Goal: Task Accomplishment & Management: Use online tool/utility

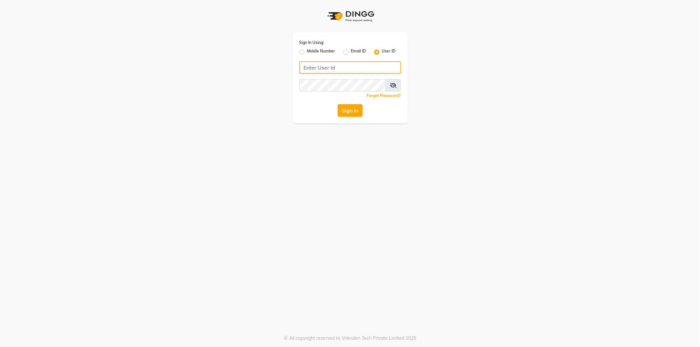
type input "makeover"
click at [348, 114] on button "Sign In" at bounding box center [350, 110] width 25 height 12
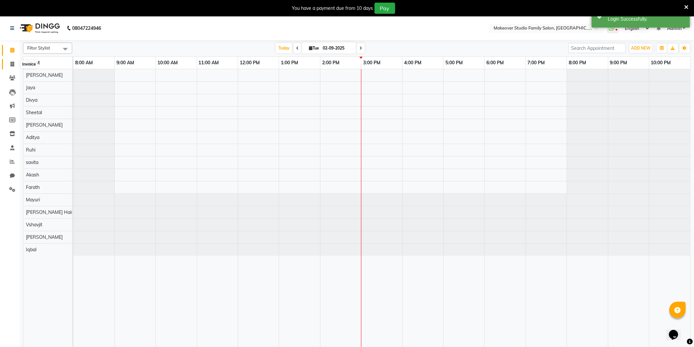
click at [11, 61] on span at bounding box center [12, 65] width 11 height 8
select select "service"
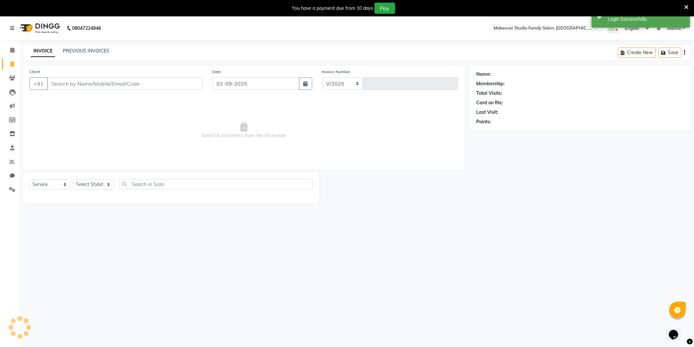
select select "6089"
type input "1272"
click at [93, 181] on select "Select Stylist [PERSON_NAME] Divya [PERSON_NAME] [PERSON_NAME] [PERSON_NAME] Ha…" at bounding box center [97, 185] width 48 height 10
select select "44959"
click at [73, 180] on select "Select Stylist [PERSON_NAME] Divya [PERSON_NAME] [PERSON_NAME] [PERSON_NAME] Ha…" at bounding box center [97, 185] width 48 height 10
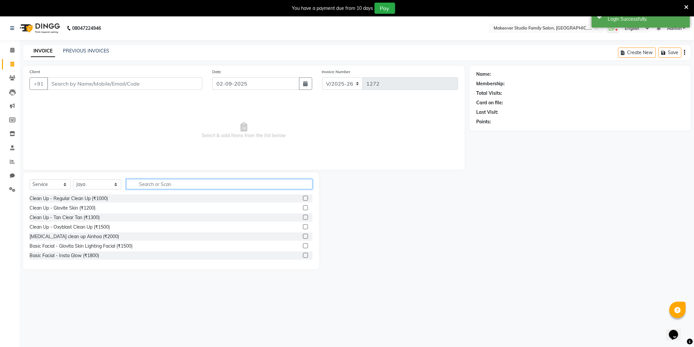
click at [160, 184] on input "text" at bounding box center [219, 184] width 186 height 10
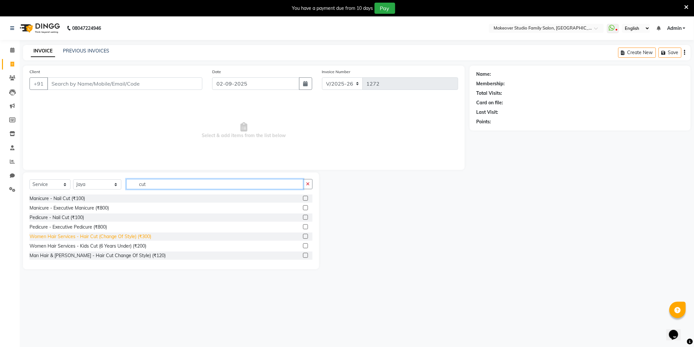
type input "cut"
click at [123, 237] on div "Women Hair Services - Hair Cut (Change Of Style) (₹300)" at bounding box center [91, 236] width 122 height 7
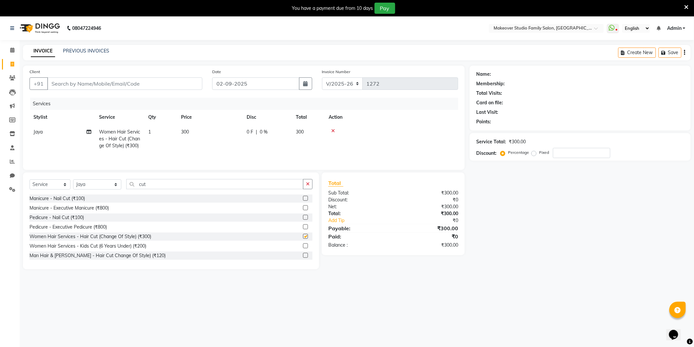
checkbox input "false"
click at [110, 83] on input "Client" at bounding box center [124, 83] width 155 height 12
click at [95, 79] on input "Client" at bounding box center [124, 83] width 155 height 12
type input "9"
type input "0"
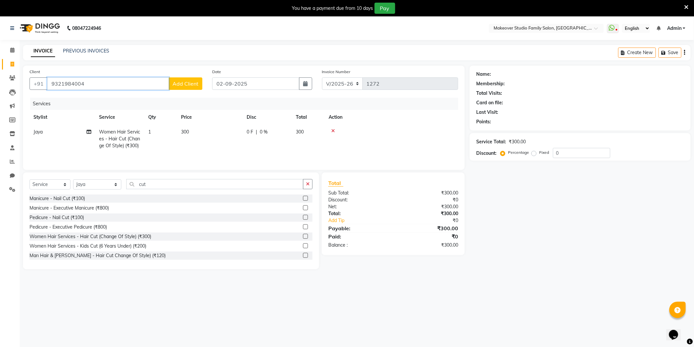
type input "9321984004"
click at [186, 86] on span "Add Client" at bounding box center [186, 83] width 26 height 7
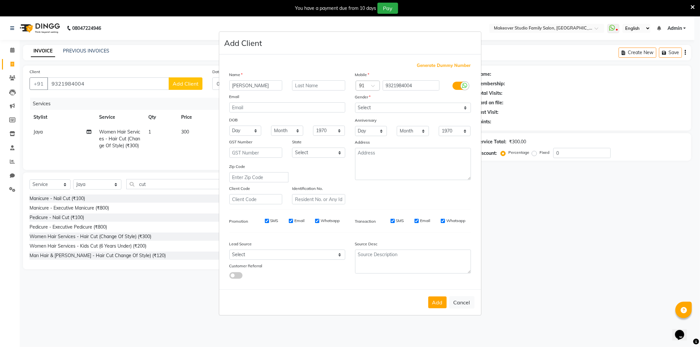
type input "[PERSON_NAME]"
click at [386, 105] on select "Select [DEMOGRAPHIC_DATA] [DEMOGRAPHIC_DATA] Other Prefer Not To Say" at bounding box center [413, 108] width 116 height 10
click at [355, 103] on select "Select [DEMOGRAPHIC_DATA] [DEMOGRAPHIC_DATA] Other Prefer Not To Say" at bounding box center [413, 108] width 116 height 10
click at [375, 106] on select "Select [DEMOGRAPHIC_DATA] [DEMOGRAPHIC_DATA] Other Prefer Not To Say" at bounding box center [413, 108] width 116 height 10
select select "[DEMOGRAPHIC_DATA]"
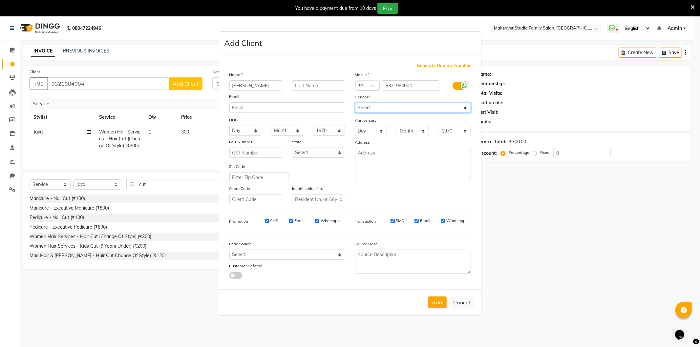
click at [355, 103] on select "Select [DEMOGRAPHIC_DATA] [DEMOGRAPHIC_DATA] Other Prefer Not To Say" at bounding box center [413, 108] width 116 height 10
click at [437, 304] on button "Add" at bounding box center [437, 303] width 18 height 12
select select
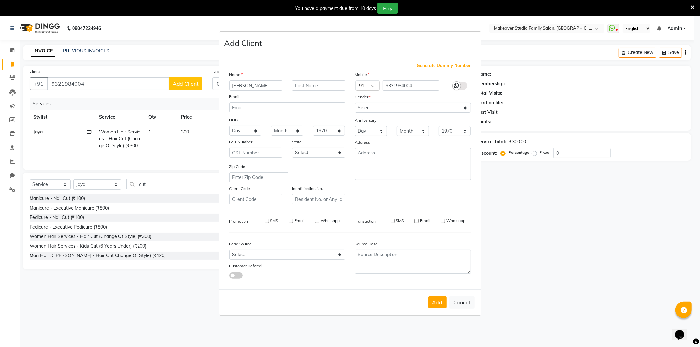
select select
checkbox input "false"
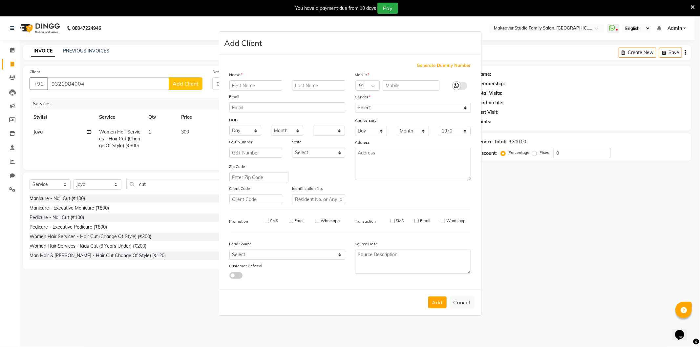
checkbox input "false"
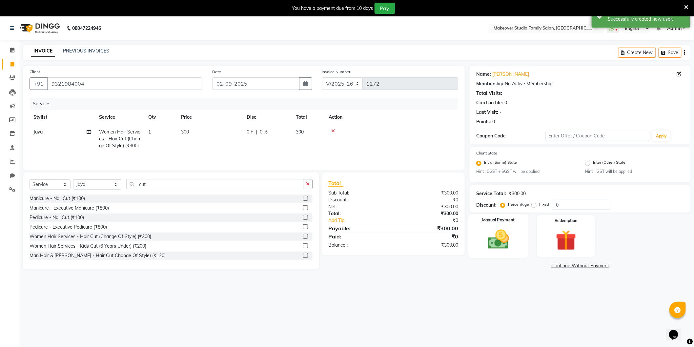
click at [519, 243] on div "Manual Payment" at bounding box center [499, 237] width 60 height 44
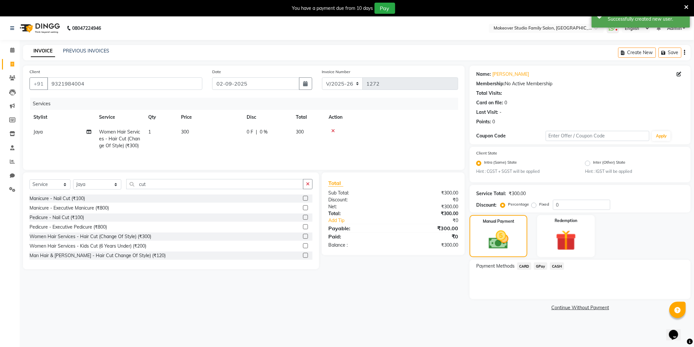
click at [537, 267] on span "GPay" at bounding box center [540, 267] width 13 height 8
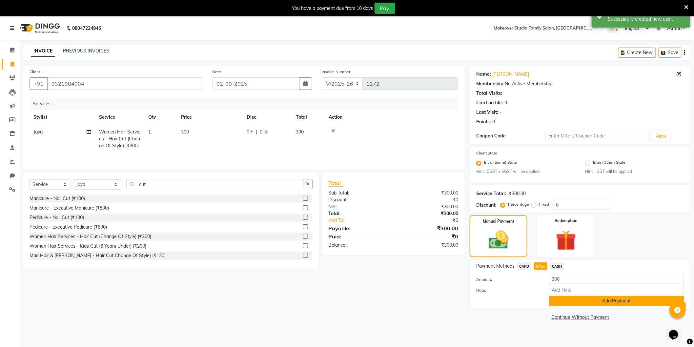
click at [572, 301] on button "Add Payment" at bounding box center [616, 301] width 135 height 10
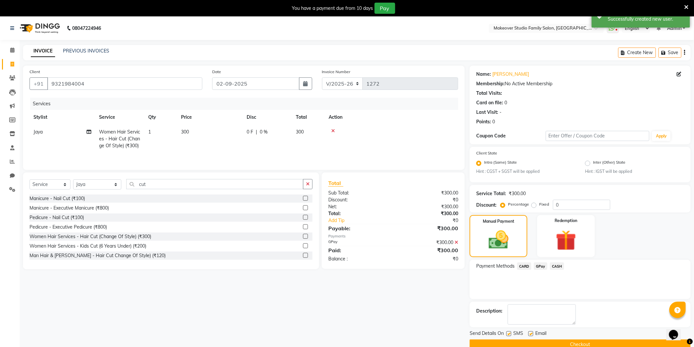
click at [581, 340] on button "Checkout" at bounding box center [580, 345] width 221 height 10
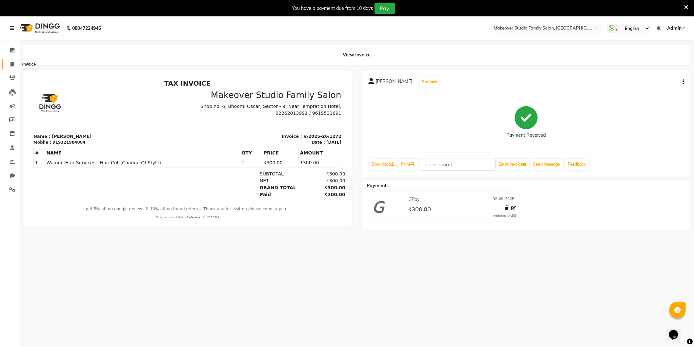
click at [12, 63] on icon at bounding box center [13, 64] width 4 height 5
select select "6089"
select select "service"
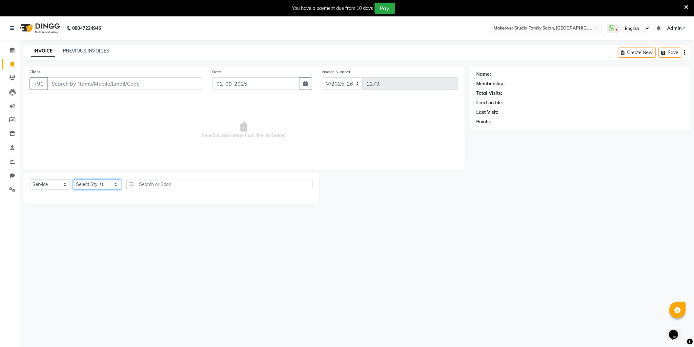
click at [94, 186] on select "Select Stylist [PERSON_NAME] Divya [PERSON_NAME] [PERSON_NAME] [PERSON_NAME] Ha…" at bounding box center [97, 185] width 48 height 10
select select "44959"
click at [73, 180] on select "Select Stylist [PERSON_NAME] Divya [PERSON_NAME] [PERSON_NAME] [PERSON_NAME] Ha…" at bounding box center [97, 185] width 48 height 10
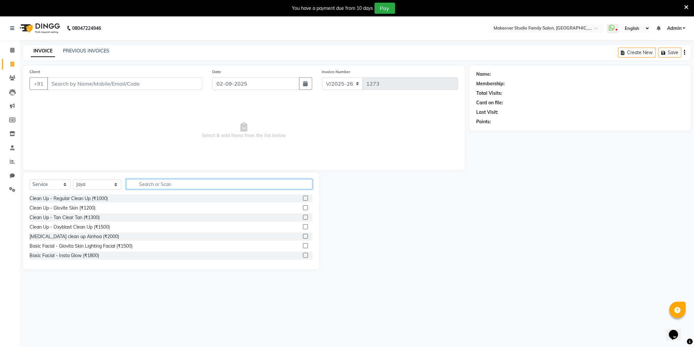
click at [165, 181] on input "text" at bounding box center [219, 184] width 186 height 10
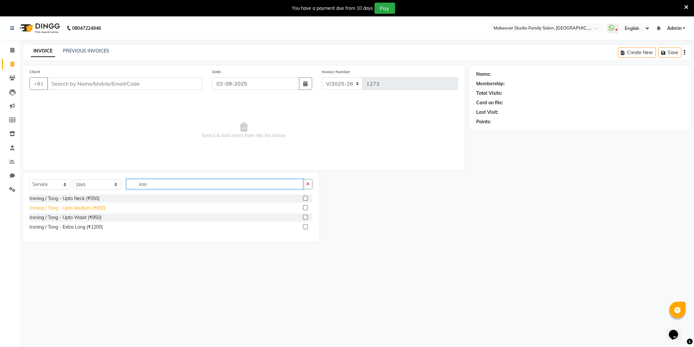
type input "iron"
click at [91, 210] on div "Ironing / Tong - Upto Medium (₹650)" at bounding box center [68, 208] width 76 height 7
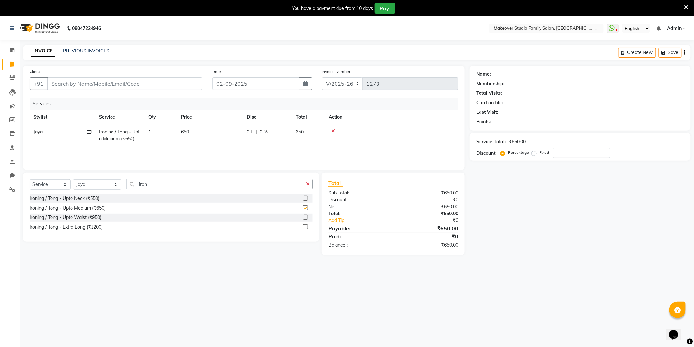
checkbox input "false"
click at [205, 143] on td "650" at bounding box center [210, 136] width 66 height 22
select select "44959"
drag, startPoint x: 235, startPoint y: 138, endPoint x: 206, endPoint y: 137, distance: 29.6
click at [206, 137] on tr "[PERSON_NAME] [PERSON_NAME] [PERSON_NAME] [PERSON_NAME] Hair Stylist [PERSON_NA…" at bounding box center [244, 139] width 429 height 28
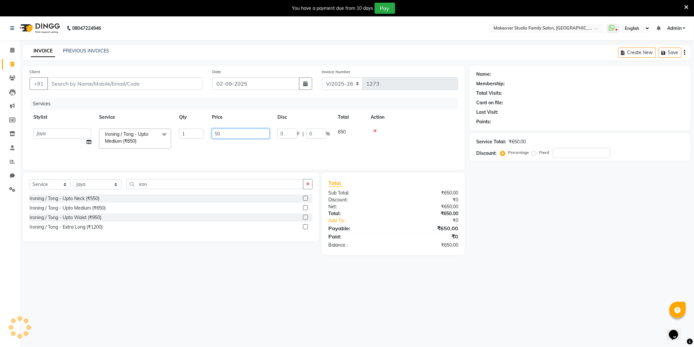
type input "500"
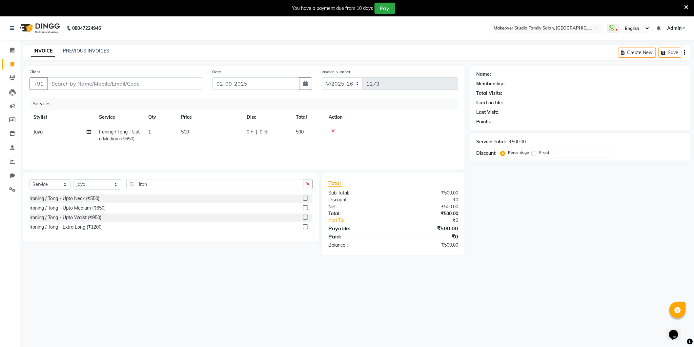
click at [552, 258] on main "INVOICE PREVIOUS INVOICES Create New Save Client +91 Date [DATE] Invoice Number…" at bounding box center [357, 155] width 675 height 220
click at [96, 83] on input "Client" at bounding box center [124, 83] width 155 height 12
click at [95, 83] on input "Client" at bounding box center [124, 83] width 155 height 12
click at [96, 76] on div "Client +91" at bounding box center [116, 81] width 183 height 27
click at [104, 87] on input "Client" at bounding box center [124, 83] width 155 height 12
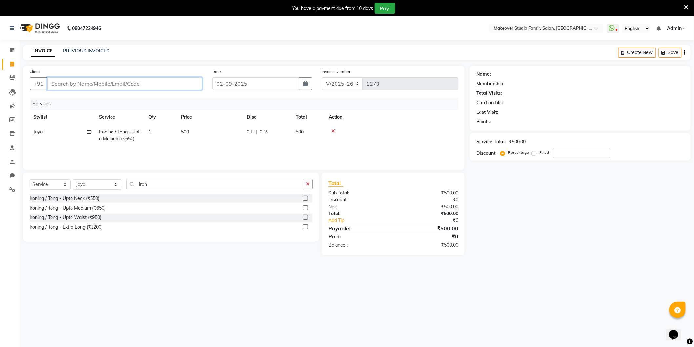
type input "8"
type input "0"
type input "8652808662"
click at [181, 82] on span "Add Client" at bounding box center [186, 83] width 26 height 7
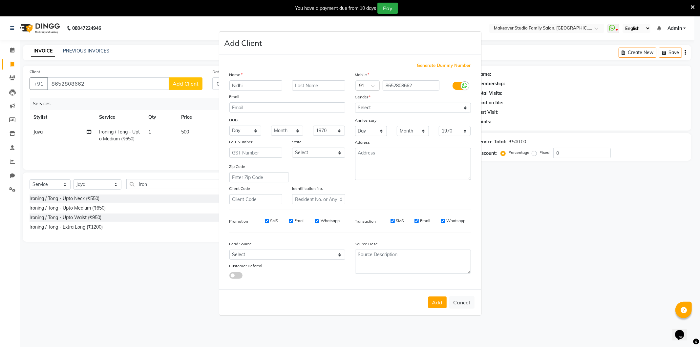
type input "Nidhi"
click at [374, 107] on select "Select [DEMOGRAPHIC_DATA] [DEMOGRAPHIC_DATA] Other Prefer Not To Say" at bounding box center [413, 108] width 116 height 10
select select "[DEMOGRAPHIC_DATA]"
click at [355, 103] on select "Select [DEMOGRAPHIC_DATA] [DEMOGRAPHIC_DATA] Other Prefer Not To Say" at bounding box center [413, 108] width 116 height 10
click at [442, 309] on button "Add" at bounding box center [437, 303] width 18 height 12
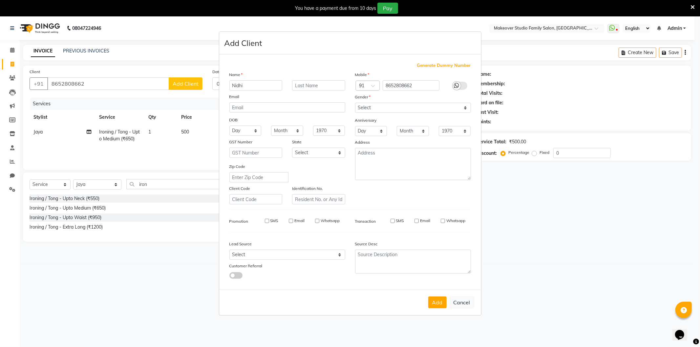
select select
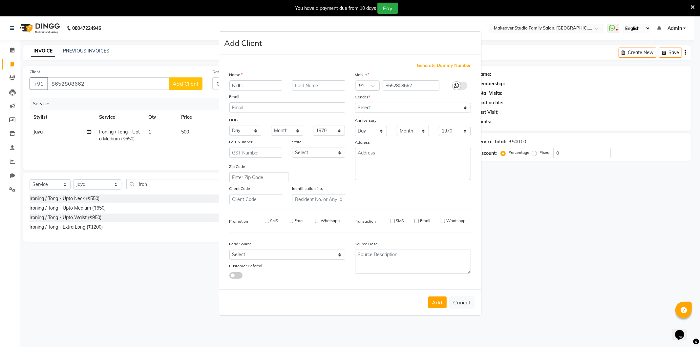
select select
checkbox input "false"
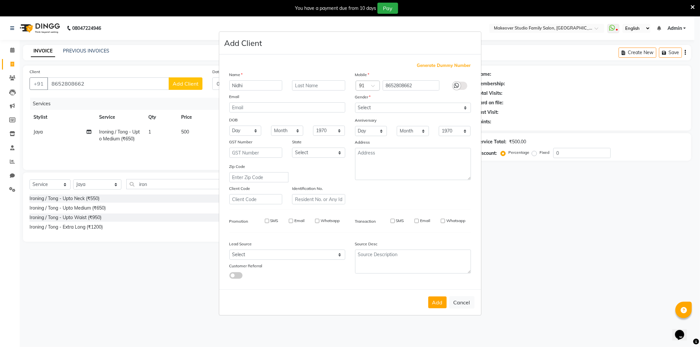
checkbox input "false"
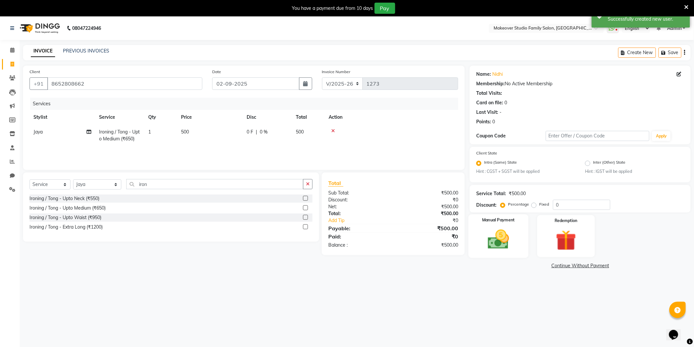
click at [522, 240] on div "Manual Payment" at bounding box center [499, 237] width 60 height 44
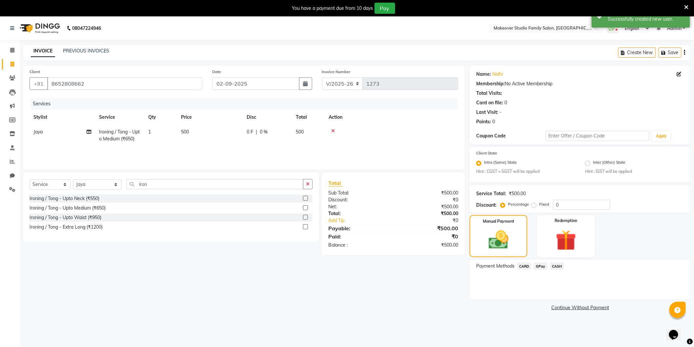
click at [539, 267] on span "GPay" at bounding box center [540, 267] width 13 height 8
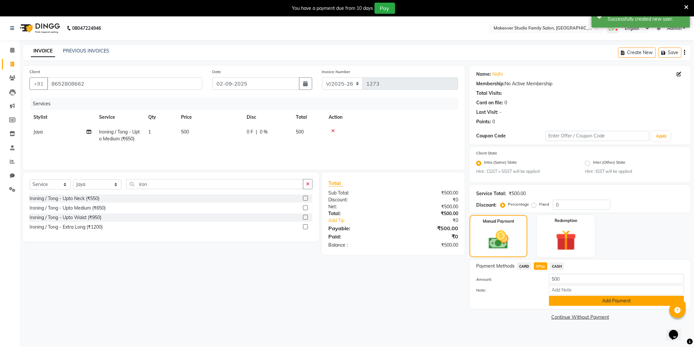
click at [578, 302] on button "Add Payment" at bounding box center [616, 301] width 135 height 10
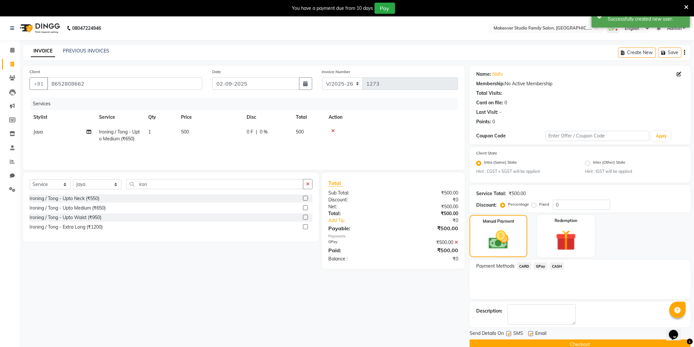
click at [581, 341] on button "Checkout" at bounding box center [580, 345] width 221 height 10
